Goal: Complete application form: Complete application form

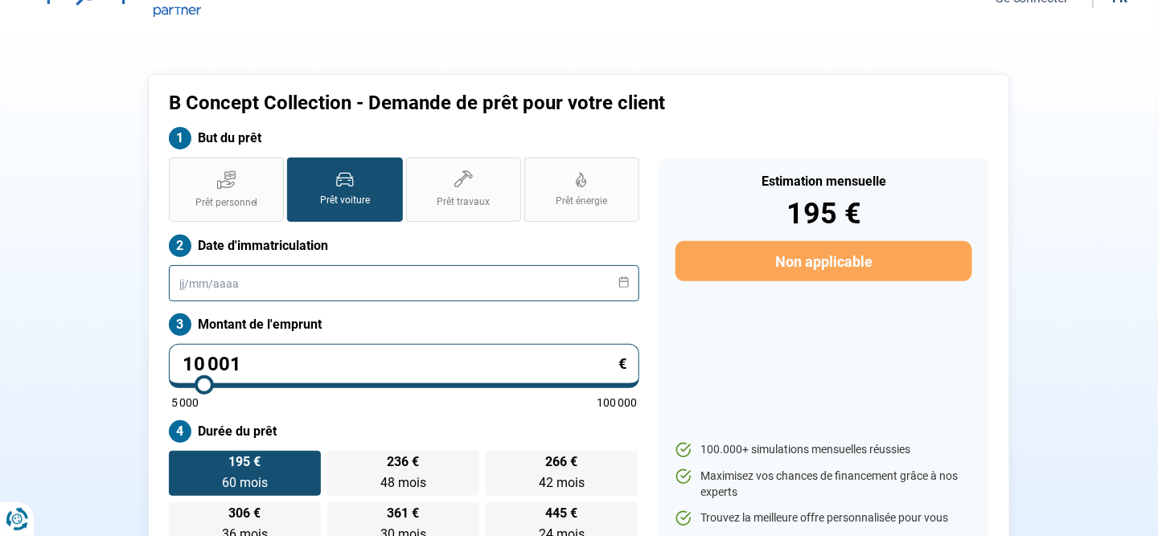
click at [245, 285] on input "text" at bounding box center [404, 283] width 470 height 36
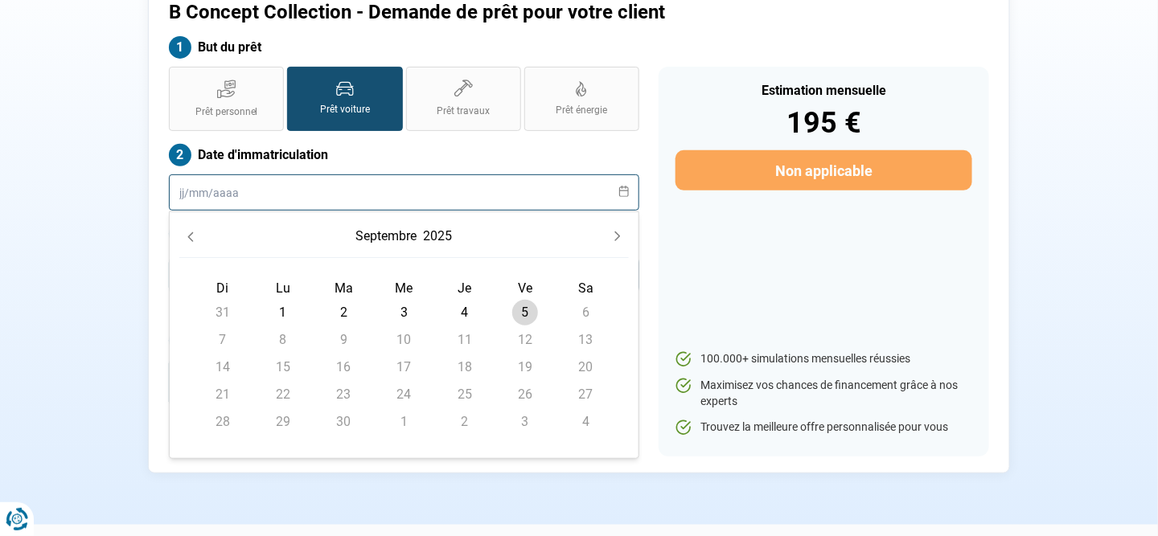
scroll to position [26, 0]
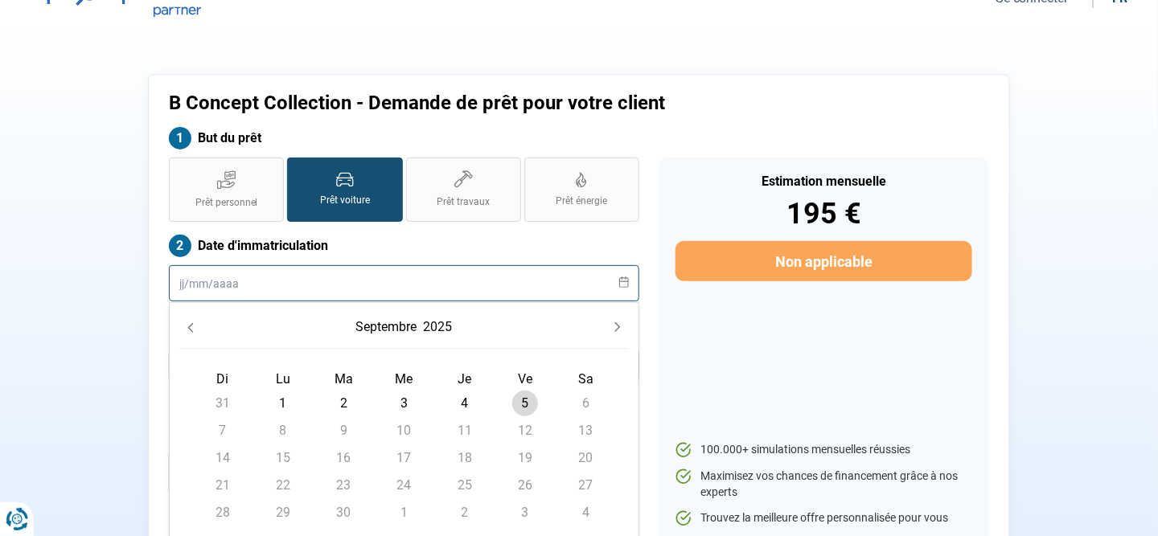
click at [227, 281] on input "text" at bounding box center [404, 283] width 470 height 36
click at [377, 322] on button "septembre" at bounding box center [387, 327] width 68 height 29
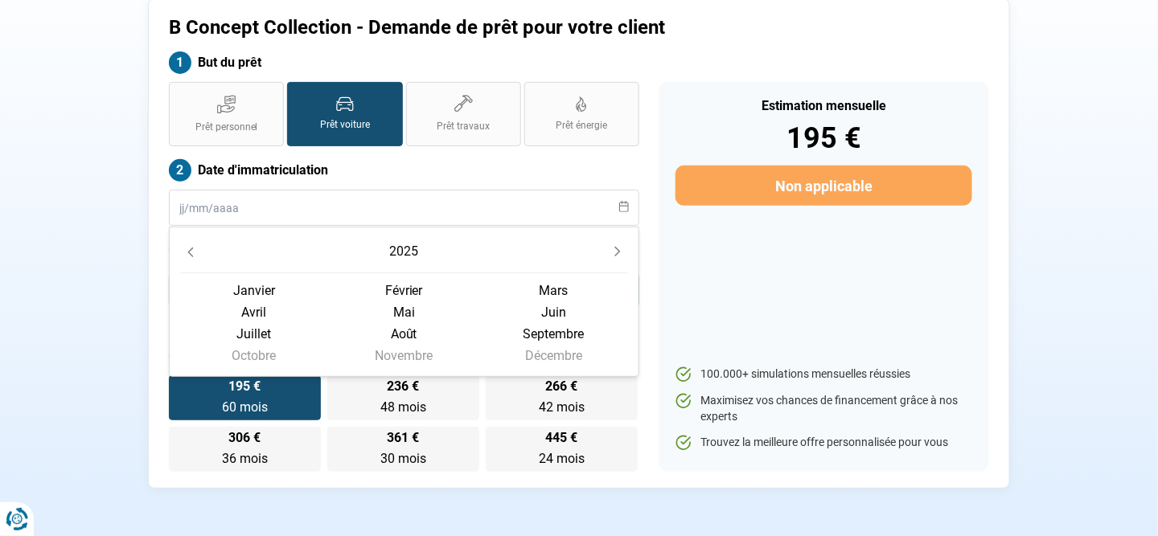
scroll to position [241, 0]
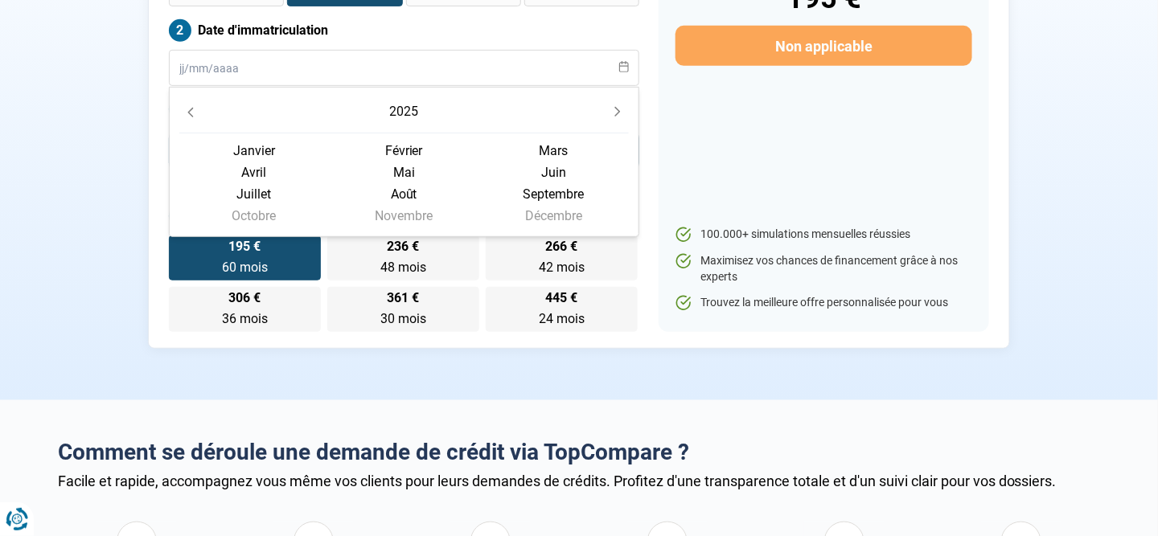
click at [187, 109] on icon "Previous Year" at bounding box center [190, 112] width 11 height 11
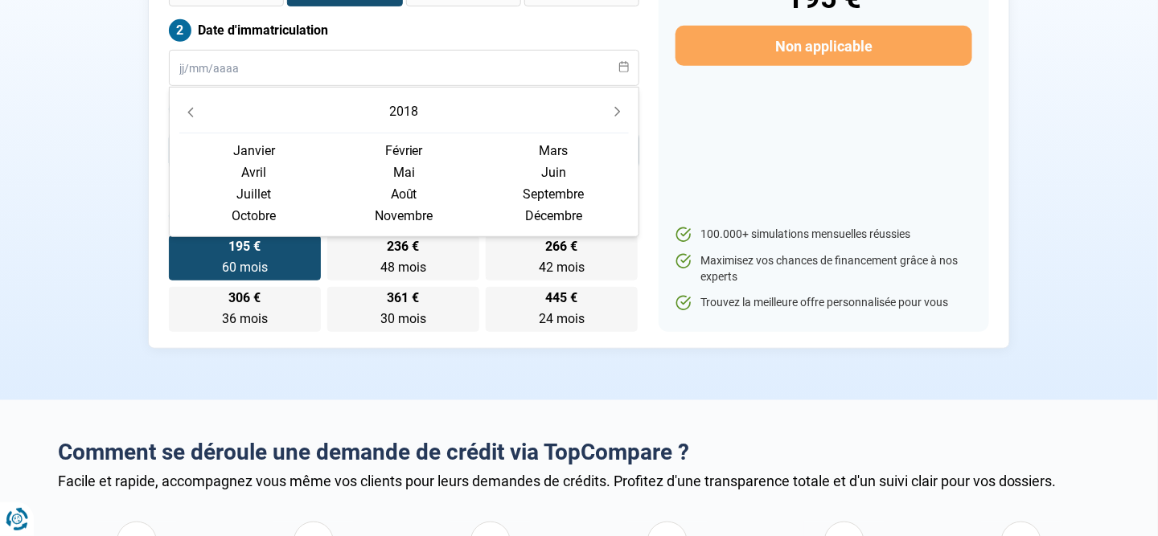
click at [187, 109] on icon "Previous Year" at bounding box center [190, 112] width 11 height 11
click at [628, 109] on button "Next Year" at bounding box center [617, 111] width 23 height 23
click at [244, 191] on span "juillet" at bounding box center [254, 194] width 150 height 22
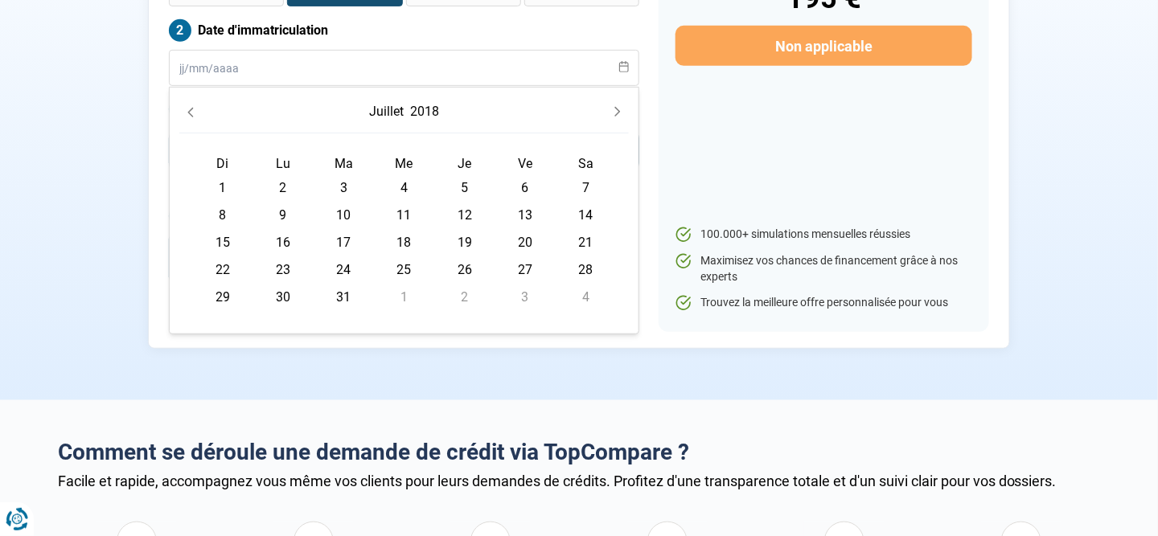
click at [527, 269] on span "27" at bounding box center [525, 270] width 26 height 26
type input "[DATE]"
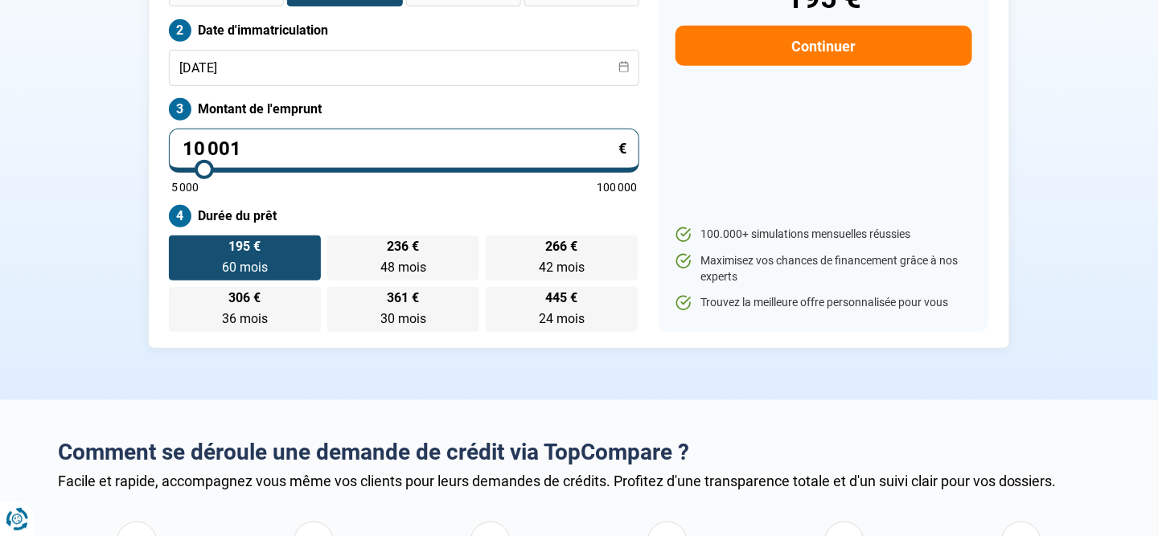
type input "11 500"
type input "11500"
type input "11 750"
type input "11750"
type input "12 250"
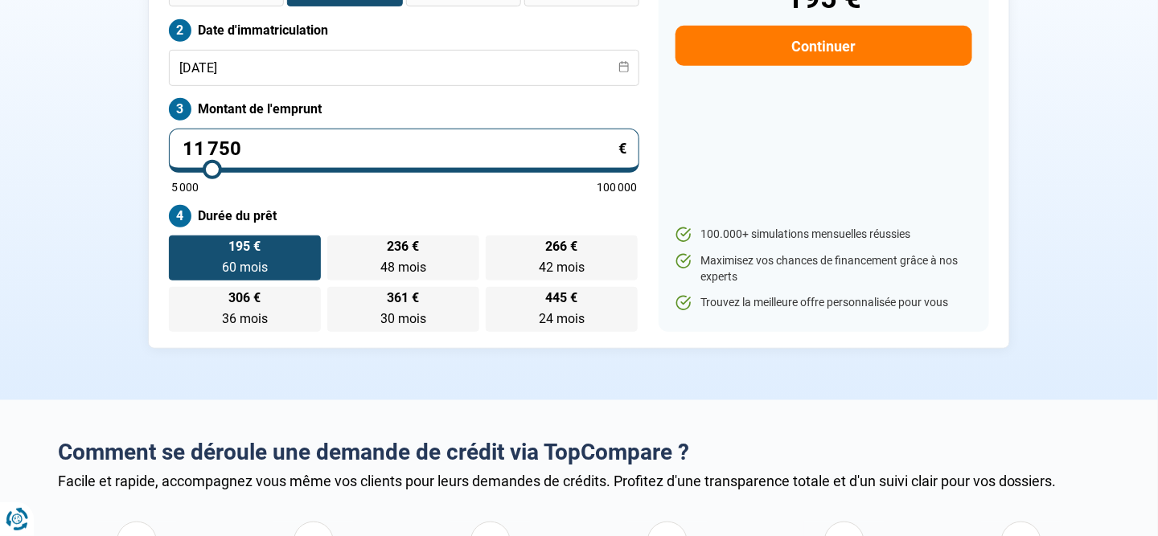
type input "12250"
type input "12 500"
type input "12500"
type input "12 750"
type input "12750"
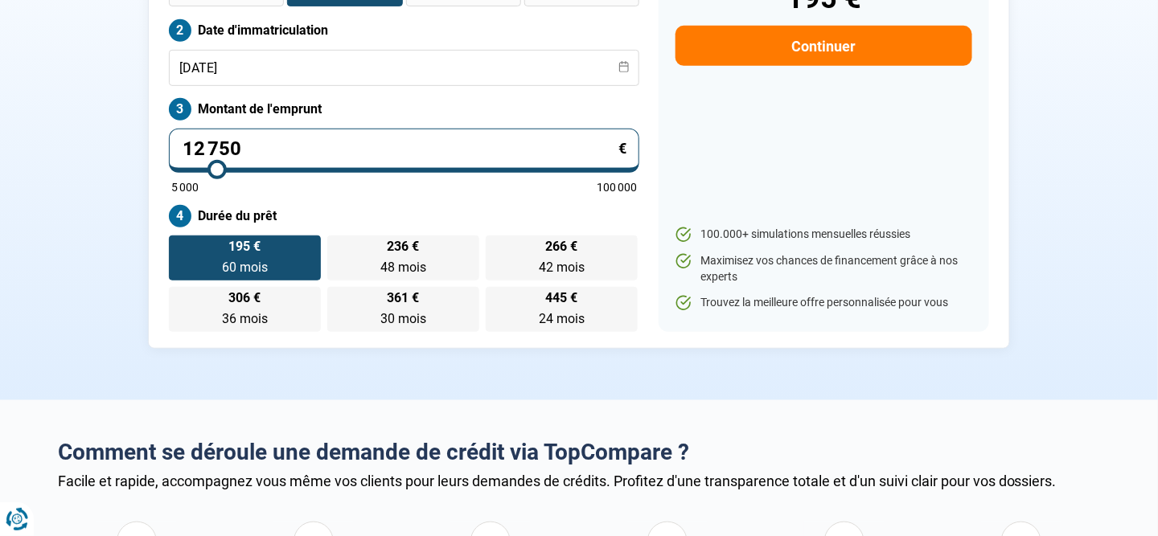
type input "13 000"
type input "13000"
type input "13 250"
type input "13250"
type input "13 500"
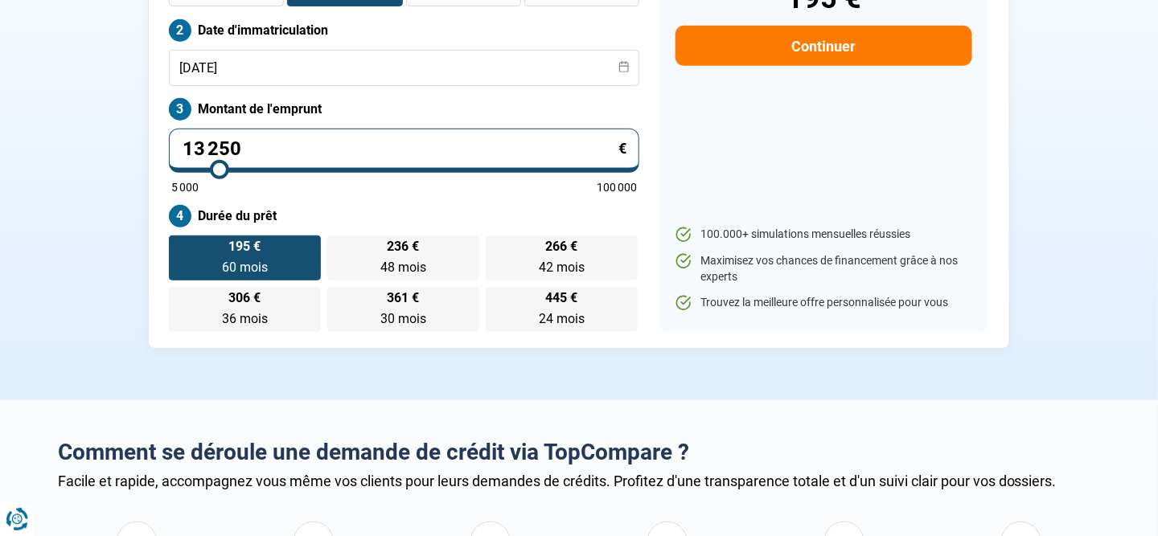
type input "13500"
type input "13 750"
type input "13750"
type input "14 000"
type input "14000"
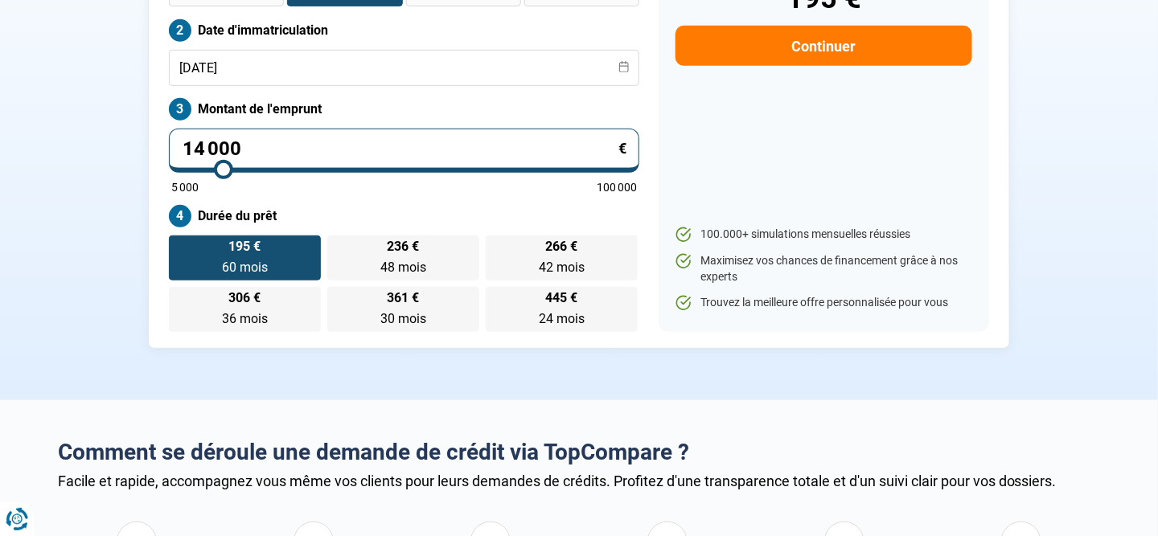
type input "14 250"
type input "14250"
type input "14 750"
type input "14750"
type input "15 000"
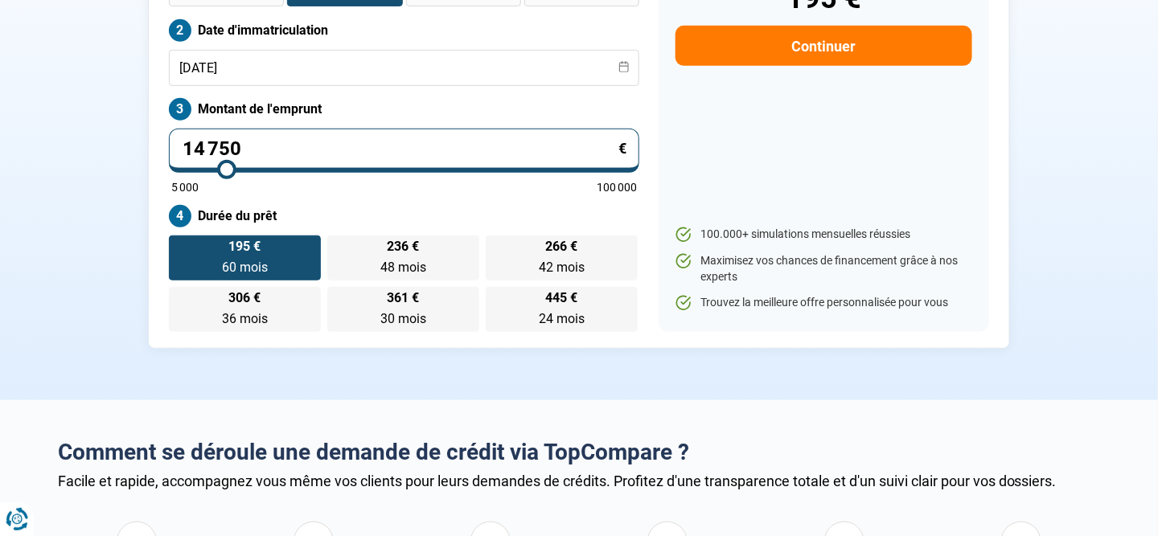
type input "15000"
type input "15 250"
type input "15250"
type input "15 500"
type input "15500"
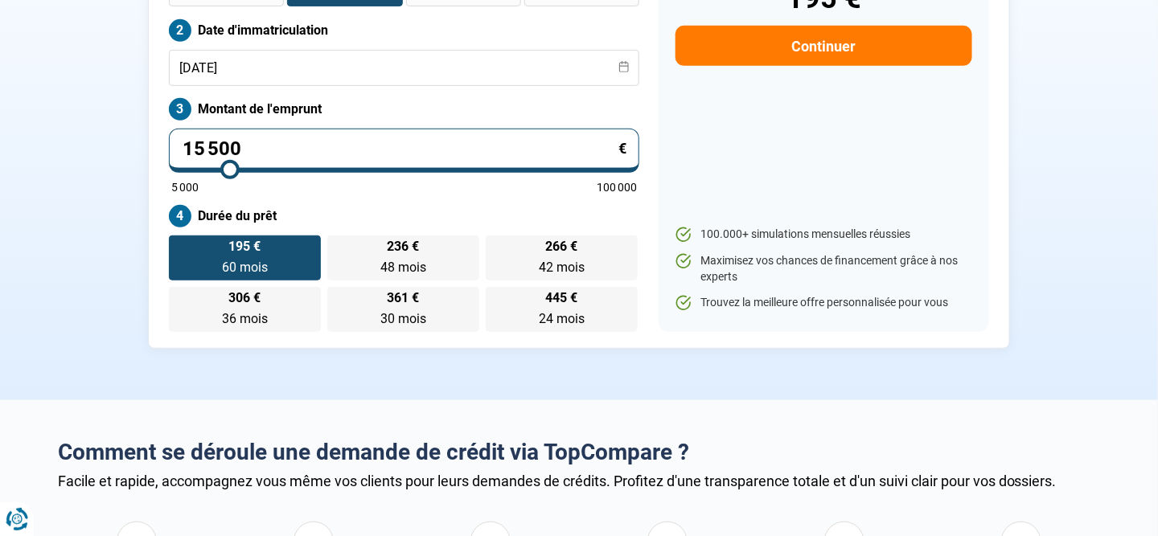
type input "15 750"
type input "15750"
type input "16 000"
type input "16000"
type input "16 250"
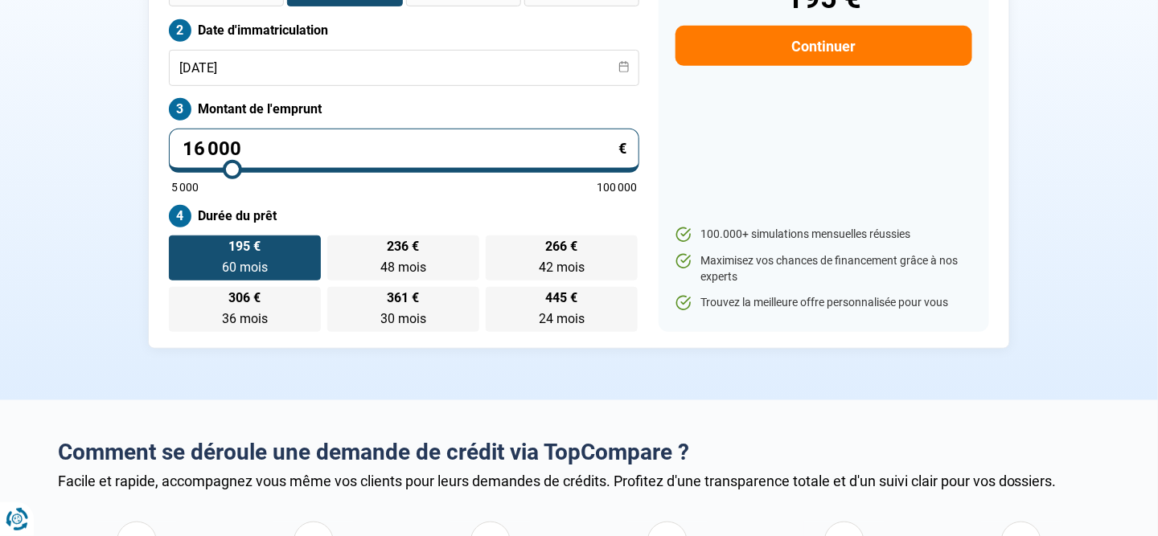
type input "16250"
type input "16 000"
type input "16000"
type input "15 750"
type input "15750"
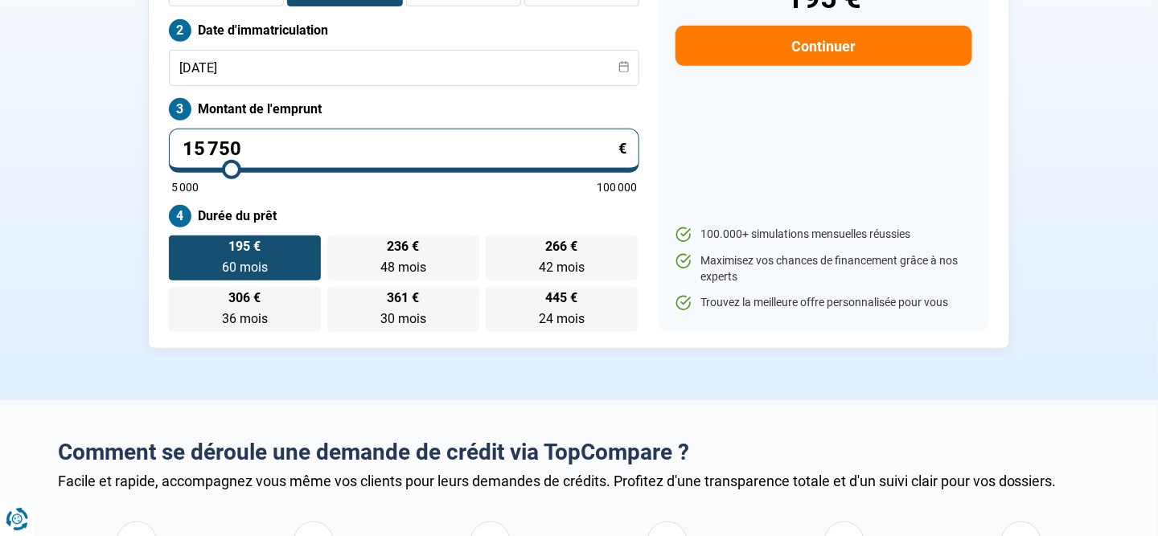
type input "15 500"
type input "15500"
type input "15 750"
type input "15750"
type input "16 000"
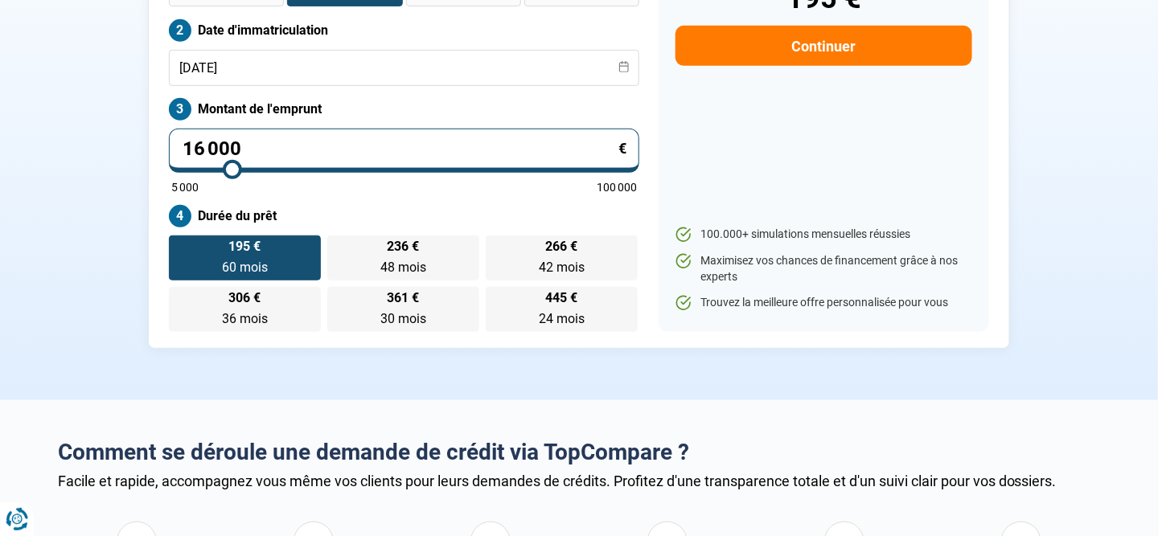
drag, startPoint x: 210, startPoint y: 166, endPoint x: 232, endPoint y: 167, distance: 22.5
type input "16000"
click at [232, 168] on input "range" at bounding box center [403, 169] width 465 height 3
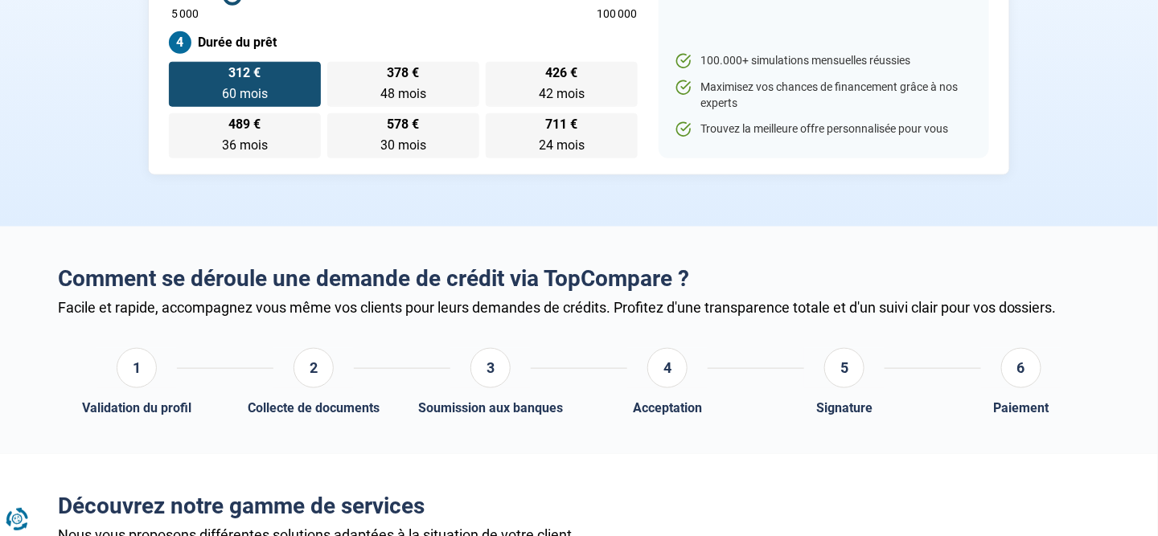
scroll to position [26, 0]
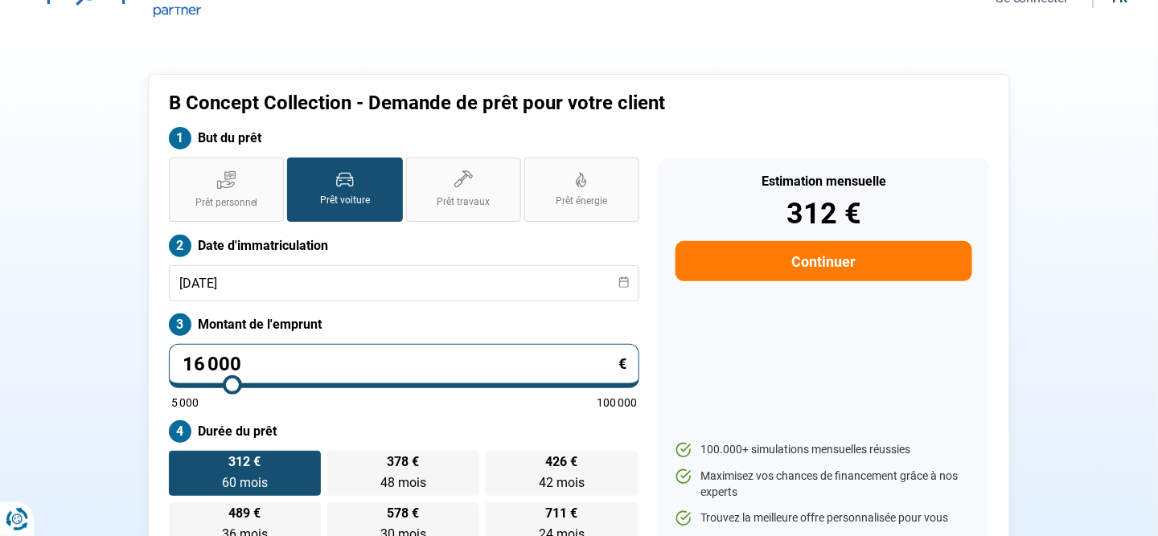
type input "17 250"
type input "17250"
type input "17 500"
type input "17500"
type input "17 750"
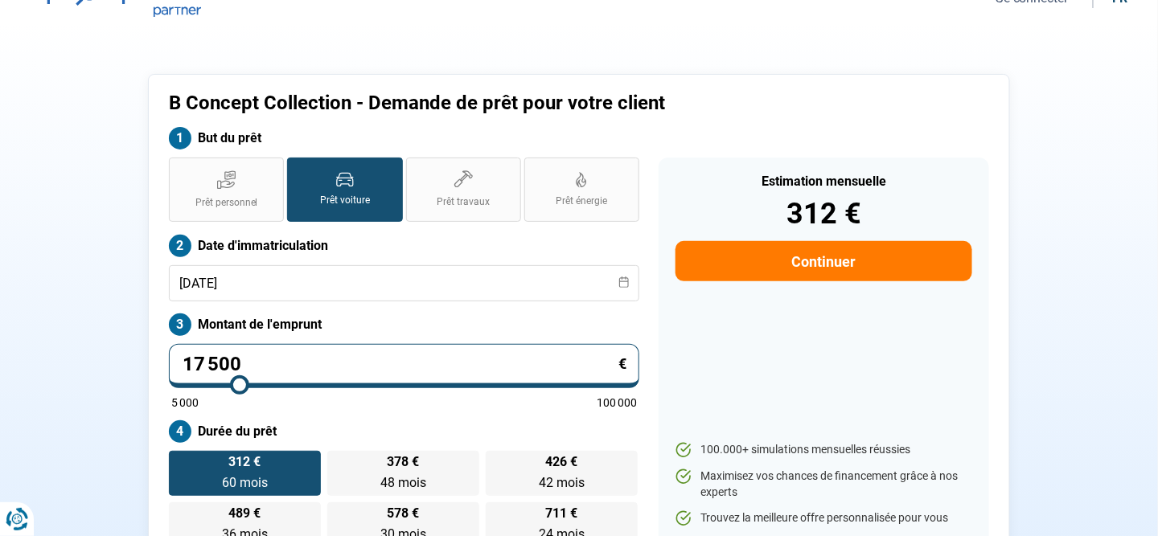
type input "17750"
type input "18 000"
type input "18000"
click at [242, 384] on input "range" at bounding box center [403, 384] width 465 height 3
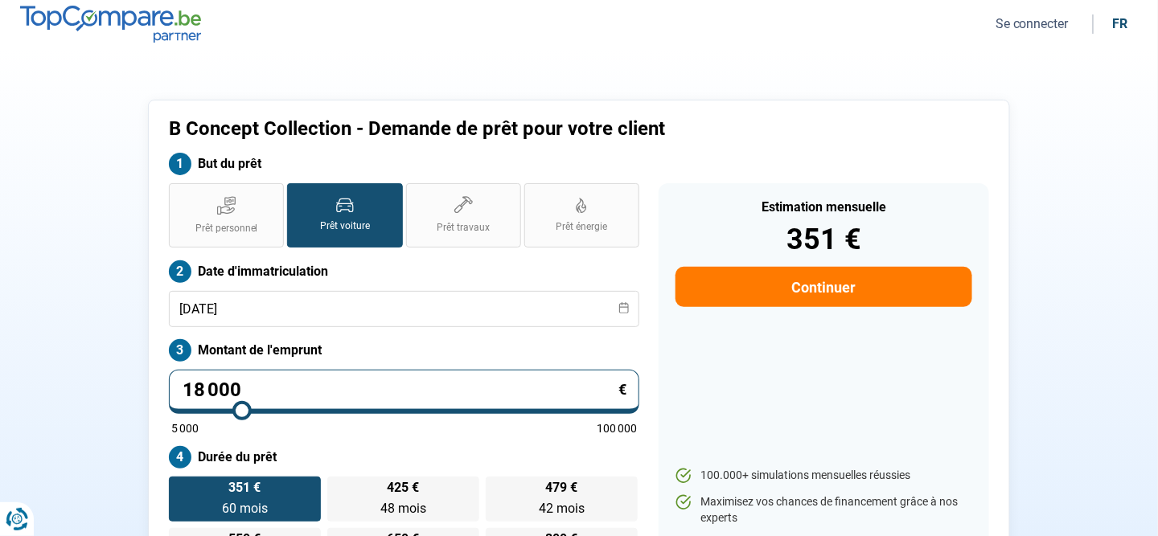
scroll to position [80, 0]
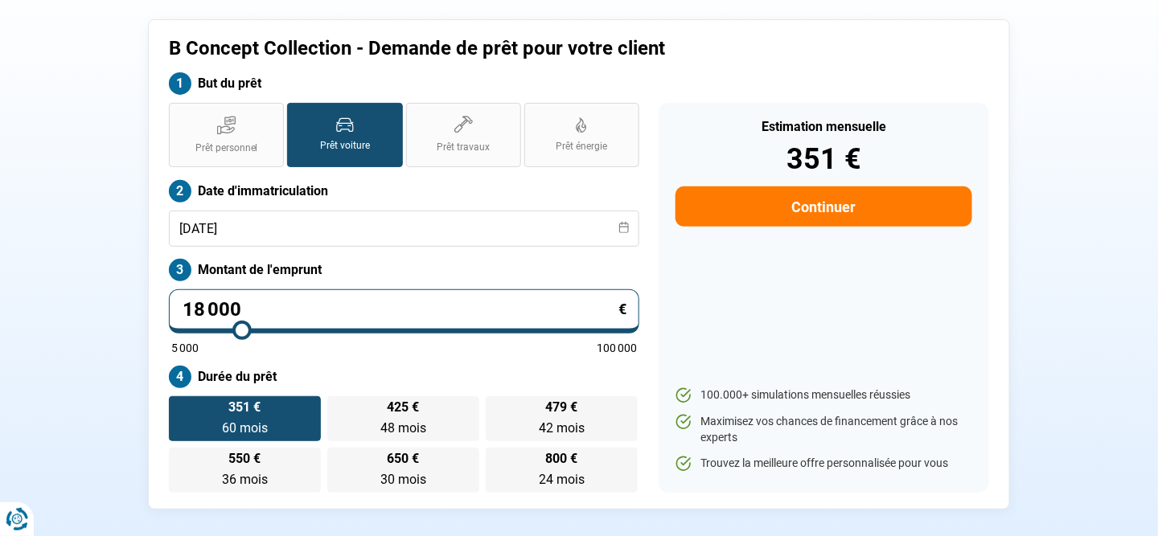
click at [813, 206] on button "Continuer" at bounding box center [823, 207] width 297 height 40
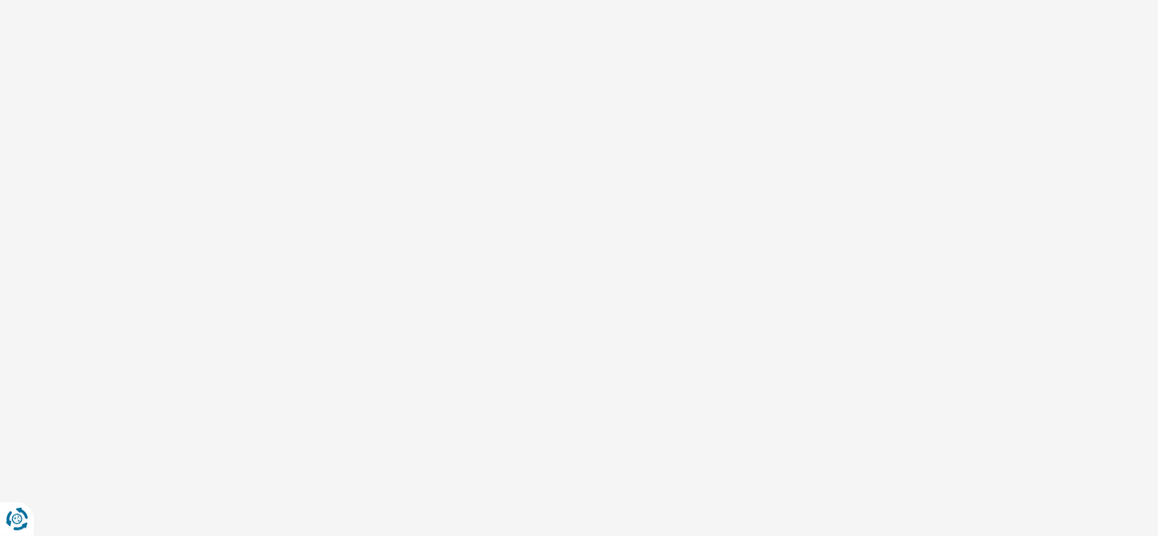
scroll to position [1, 0]
select select "32"
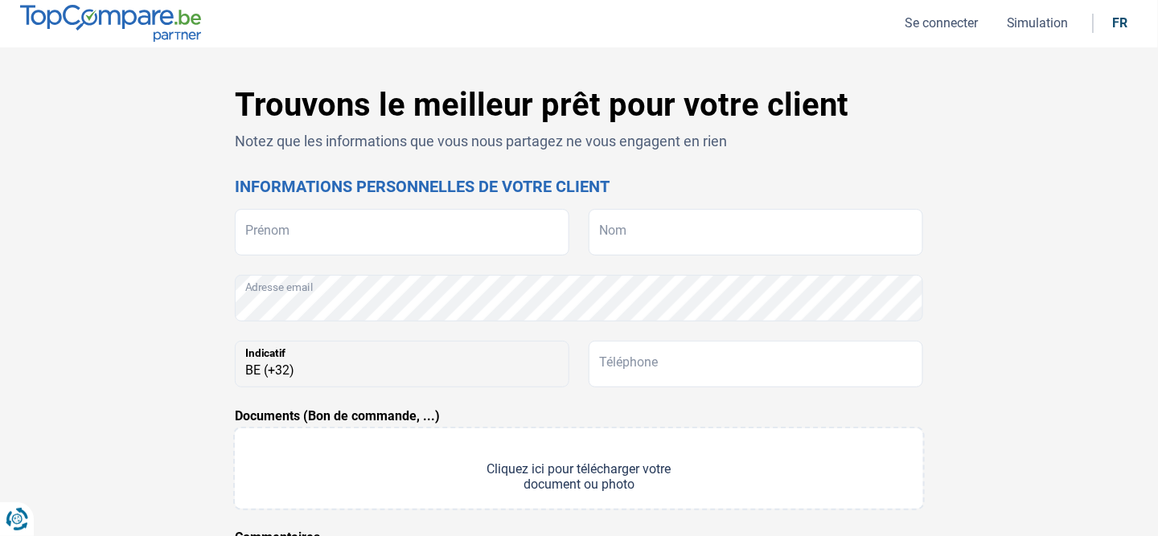
scroll to position [0, 0]
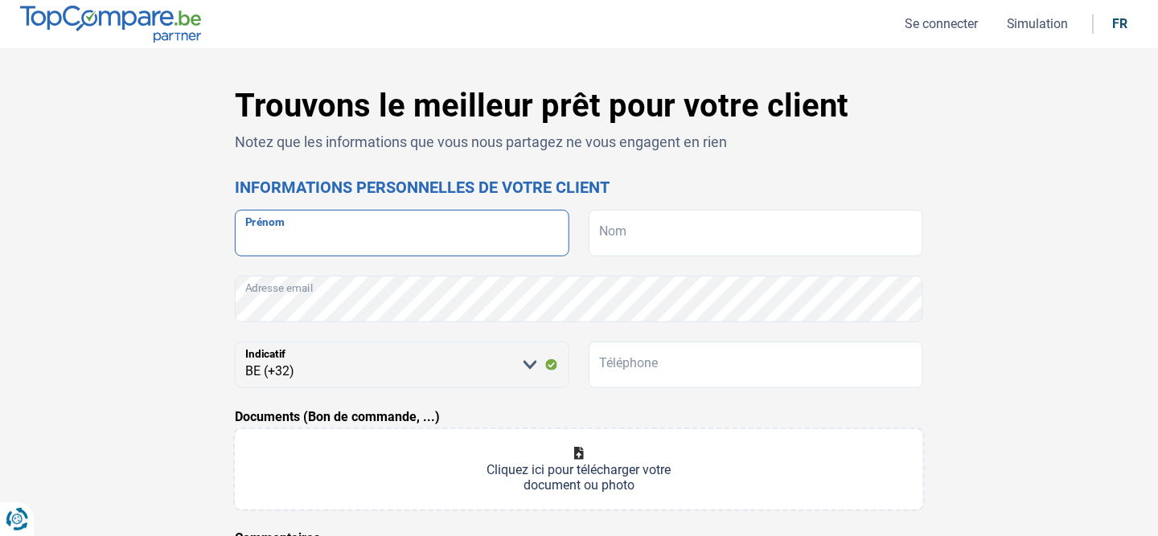
click at [404, 240] on input "Prénom" at bounding box center [402, 233] width 334 height 47
type input "Cyrille"
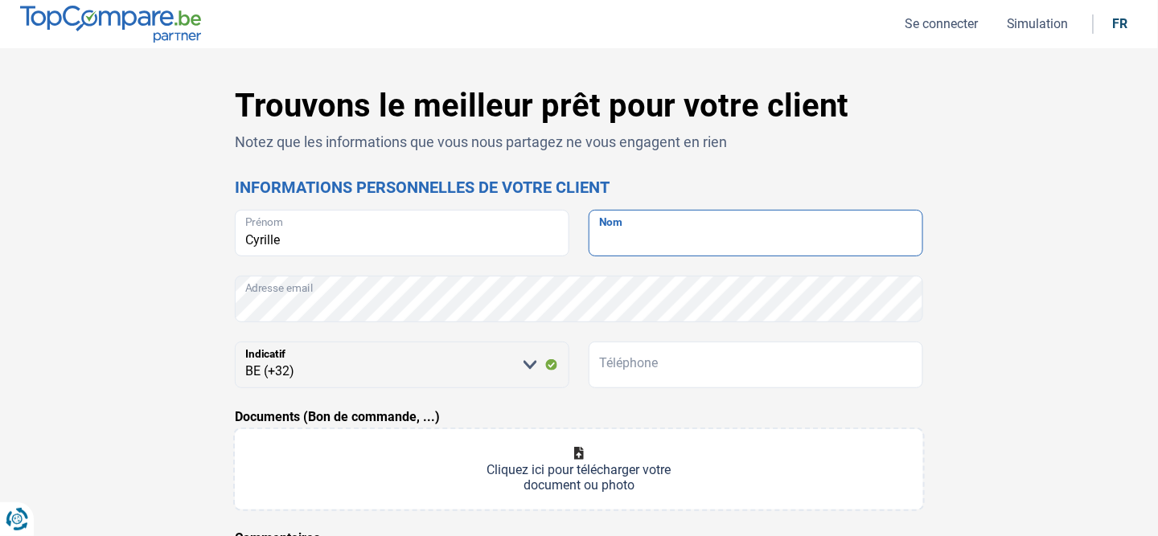
click at [590, 232] on input "Nom" at bounding box center [755, 233] width 334 height 47
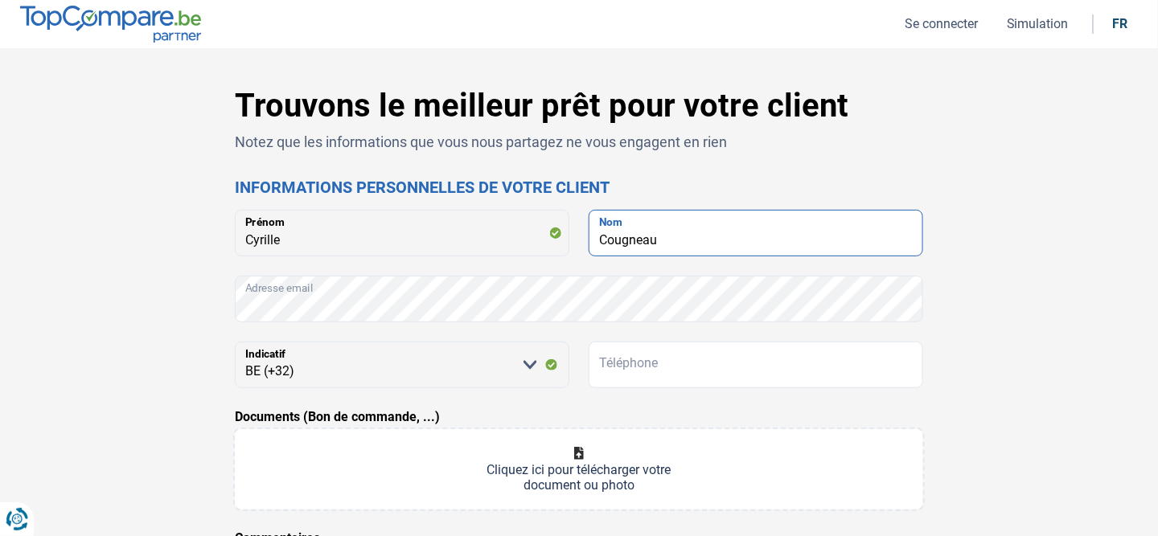
type input "Cougneau"
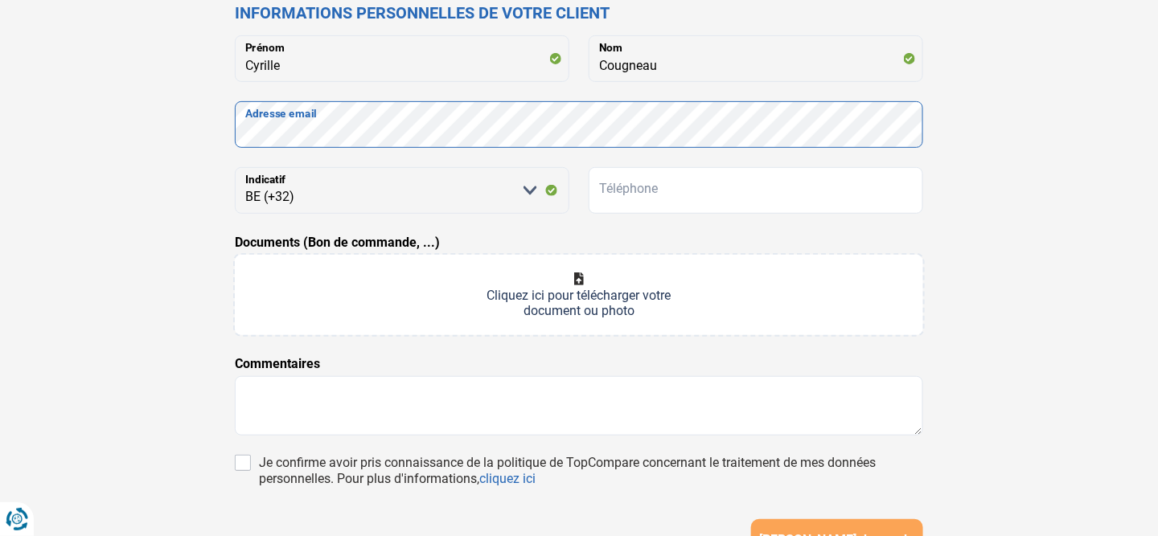
scroll to position [80, 0]
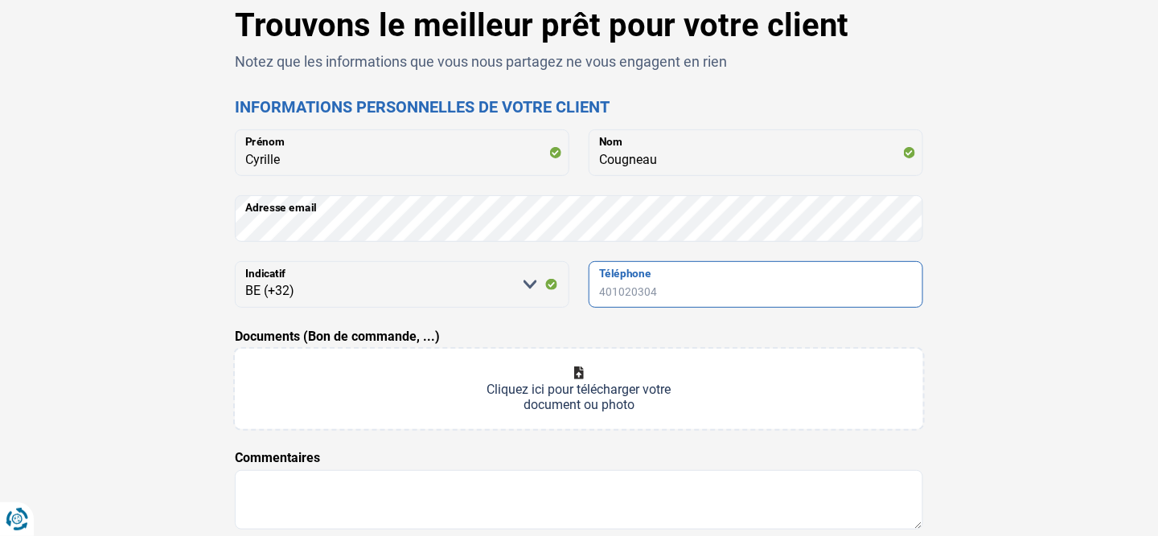
click at [615, 294] on input "Téléphone" at bounding box center [755, 284] width 334 height 47
type input "460941193"
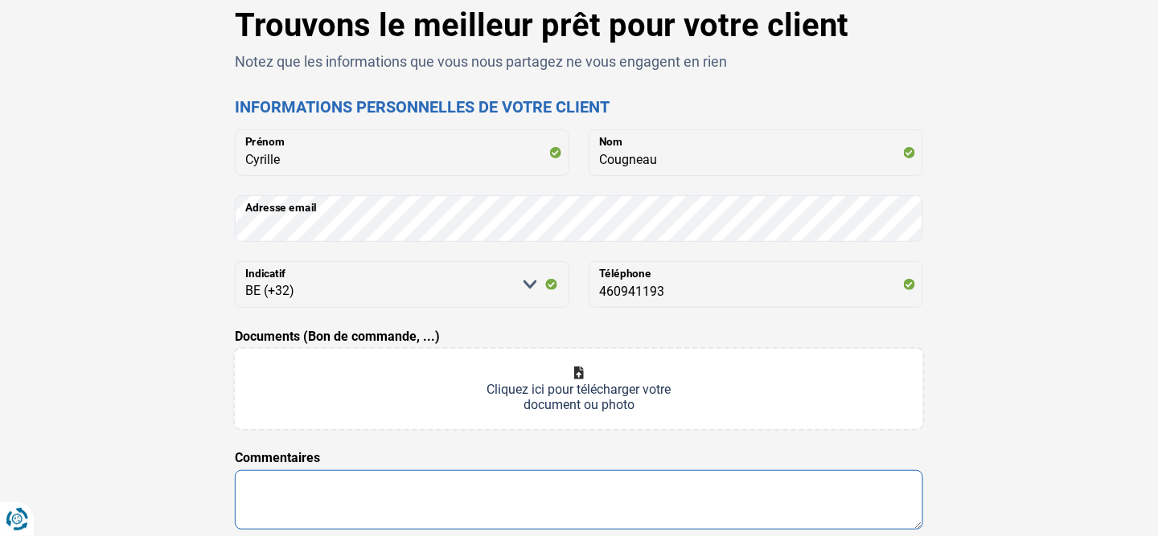
click at [341, 490] on textarea at bounding box center [579, 499] width 688 height 59
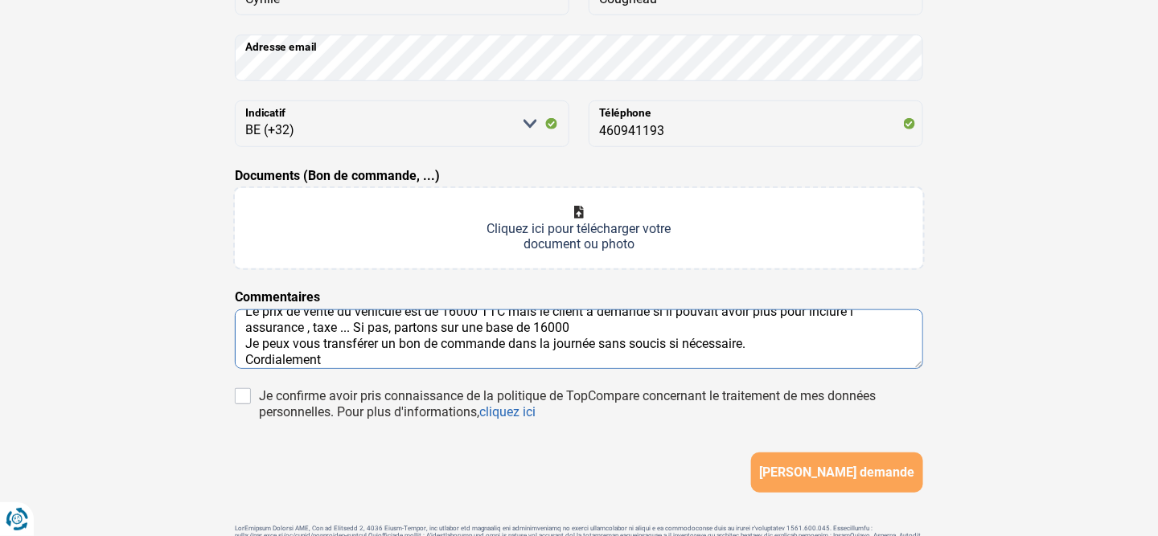
scroll to position [59, 0]
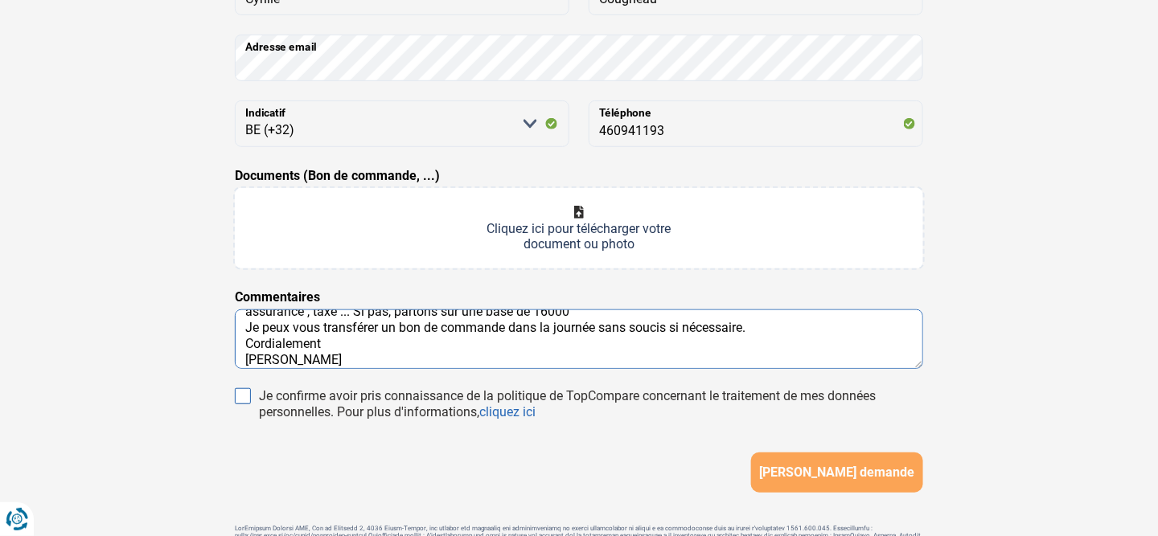
type textarea "Bonjour Le prix de vente du véhicule est de 16000 TTC mais le client a demandé …"
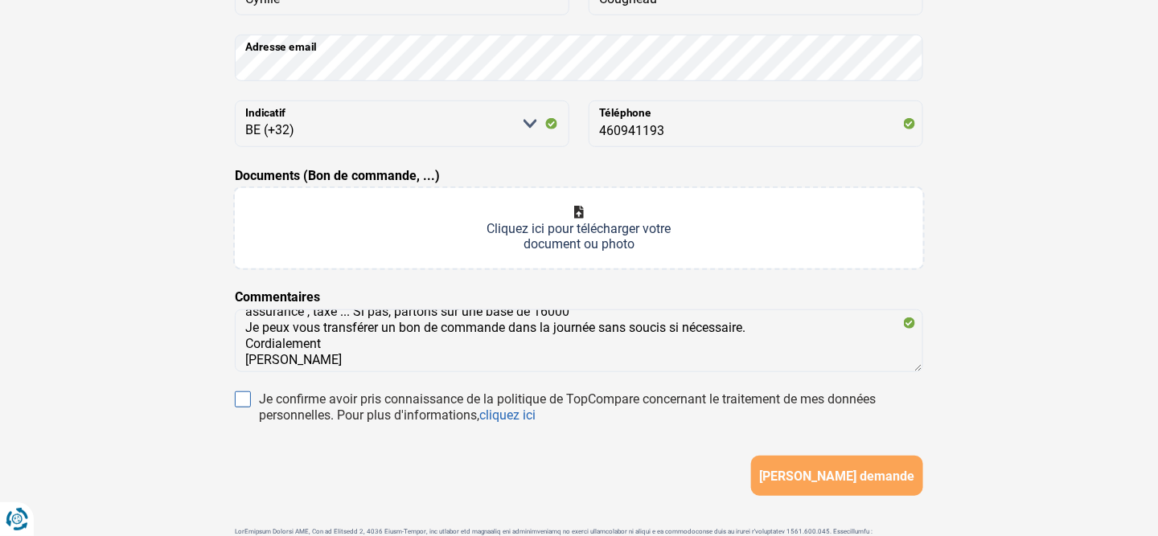
click at [249, 399] on input "Je confirme avoir pris connaissance de la politique de TopCompare concernant le…" at bounding box center [243, 400] width 16 height 16
checkbox input "true"
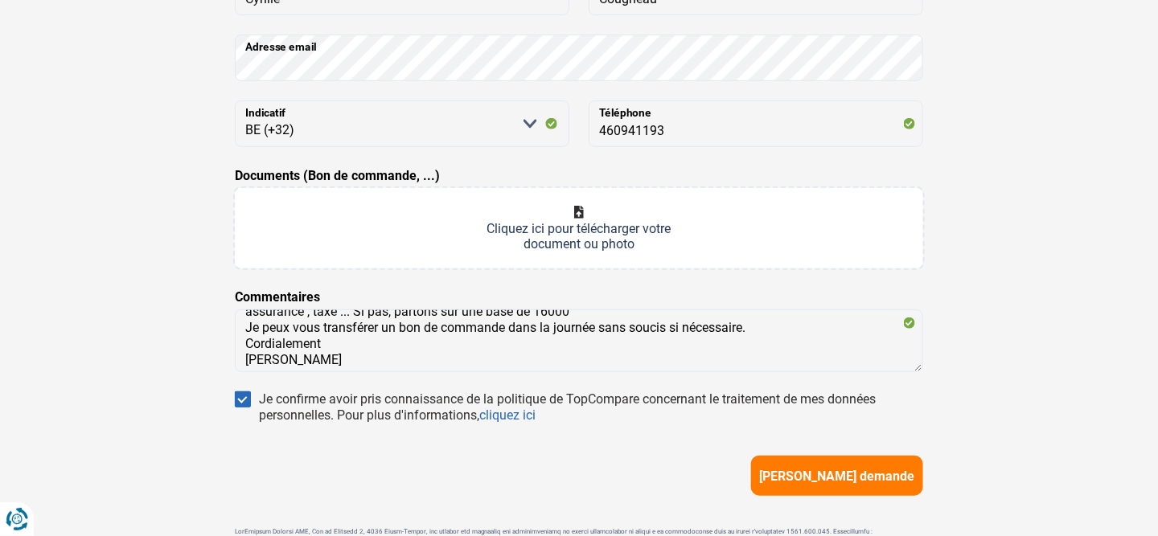
click at [818, 471] on span "[PERSON_NAME] demande" at bounding box center [837, 476] width 155 height 15
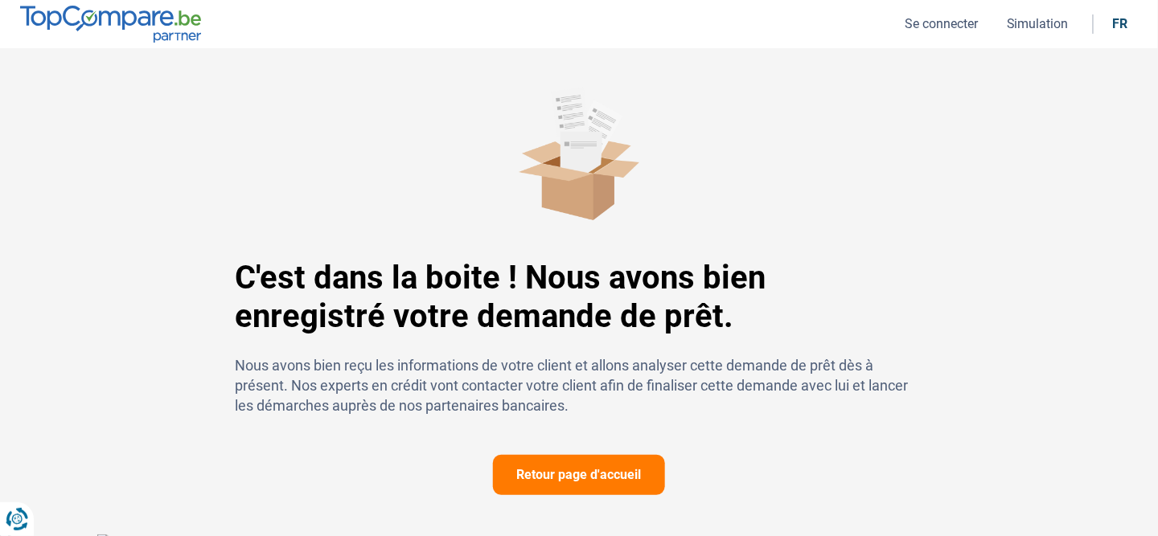
click at [564, 475] on button "Retour page d'accueil" at bounding box center [579, 475] width 172 height 40
